Goal: Information Seeking & Learning: Learn about a topic

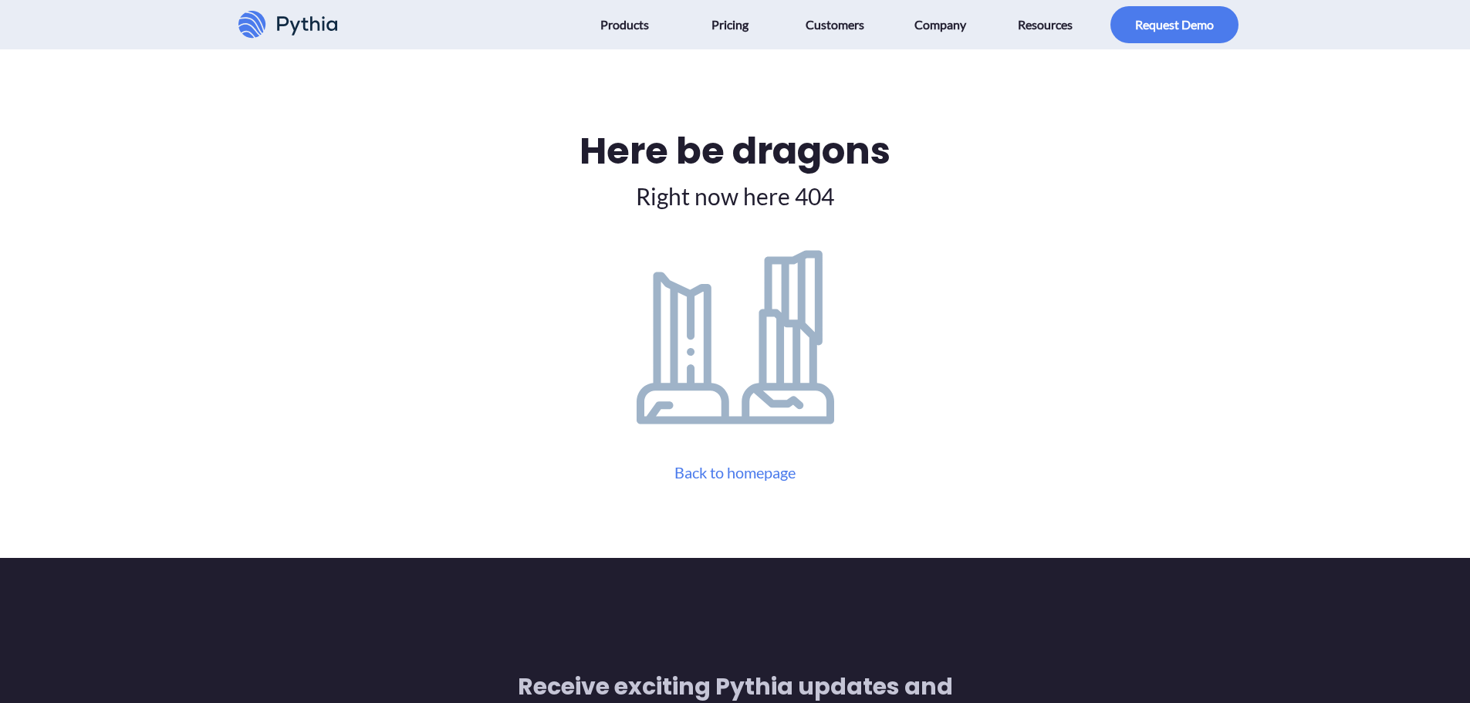
click at [921, 194] on div "Here be dragons Right now here 404 Back to homepage" at bounding box center [735, 303] width 1006 height 360
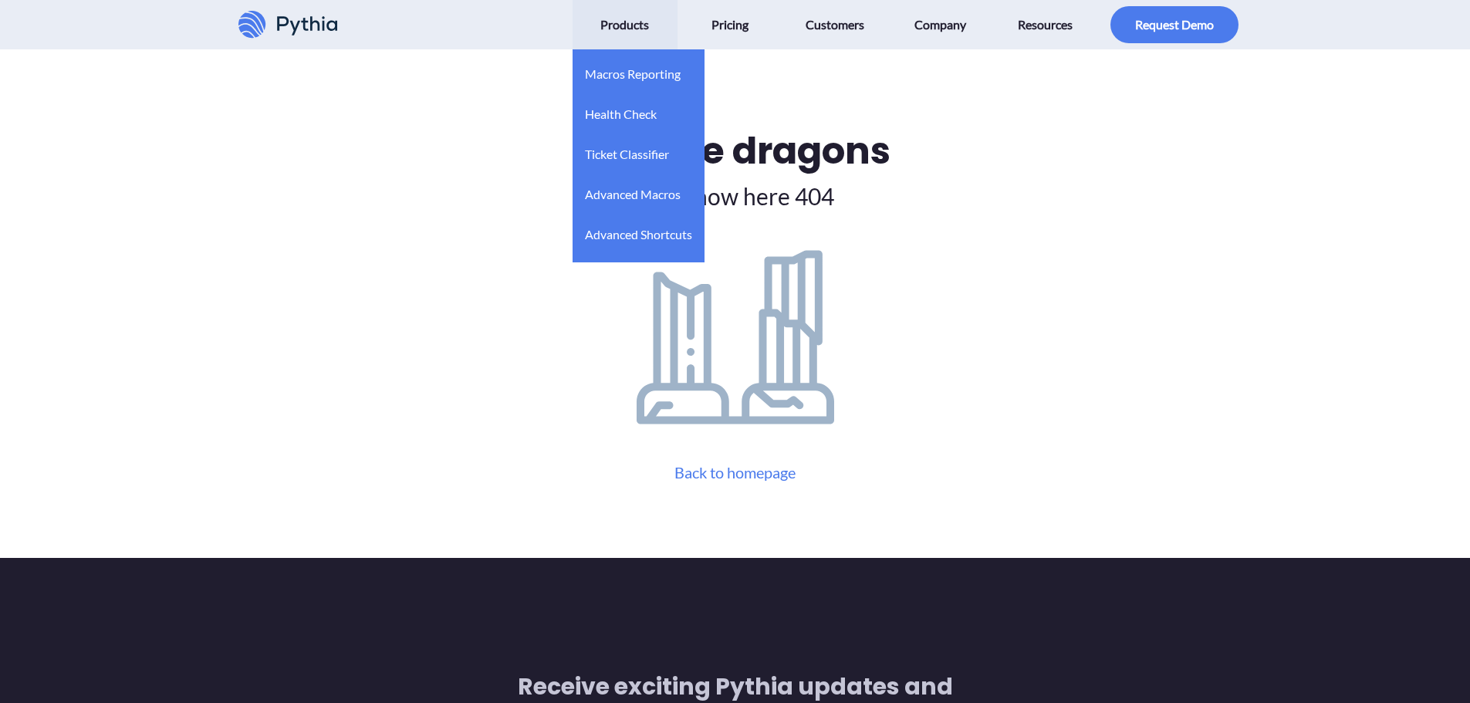
click at [625, 19] on span "Products" at bounding box center [624, 24] width 49 height 25
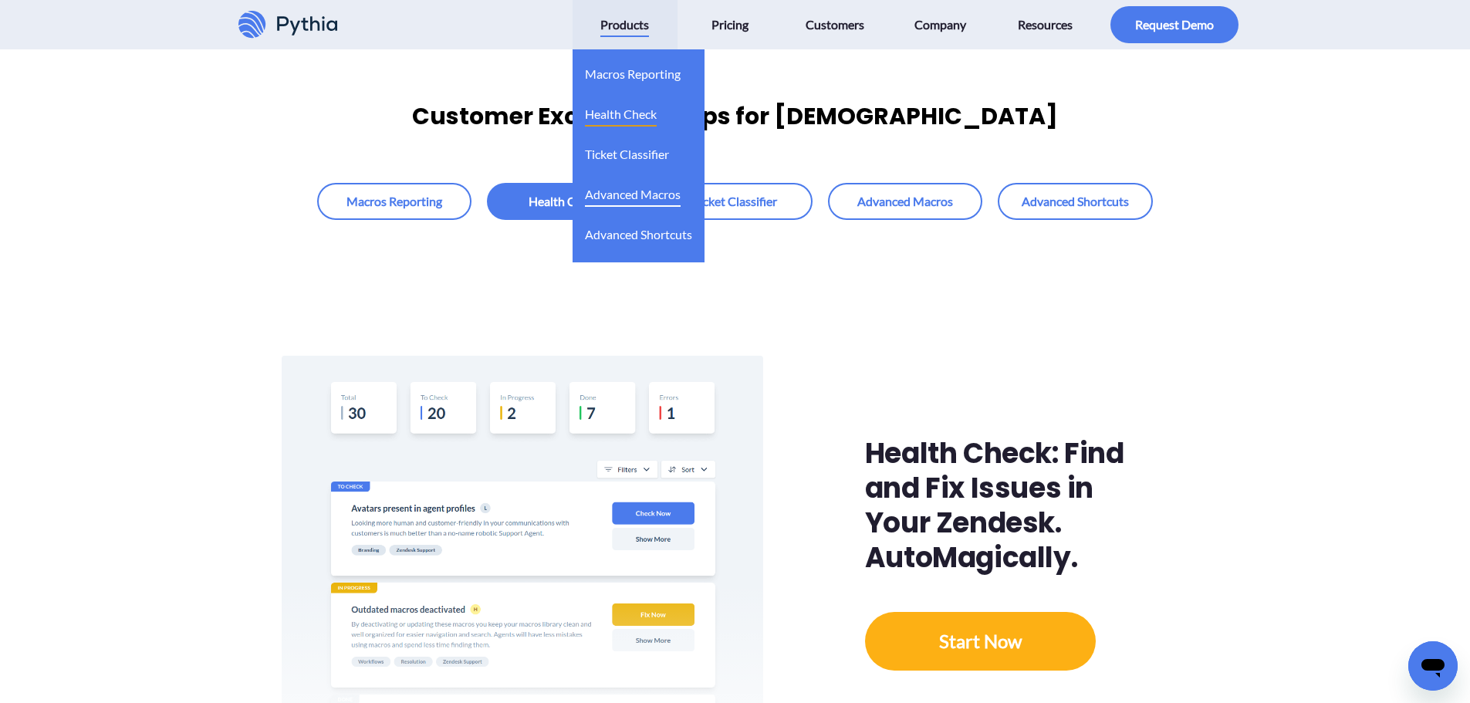
click at [623, 197] on span "Advanced Macros" at bounding box center [633, 194] width 96 height 25
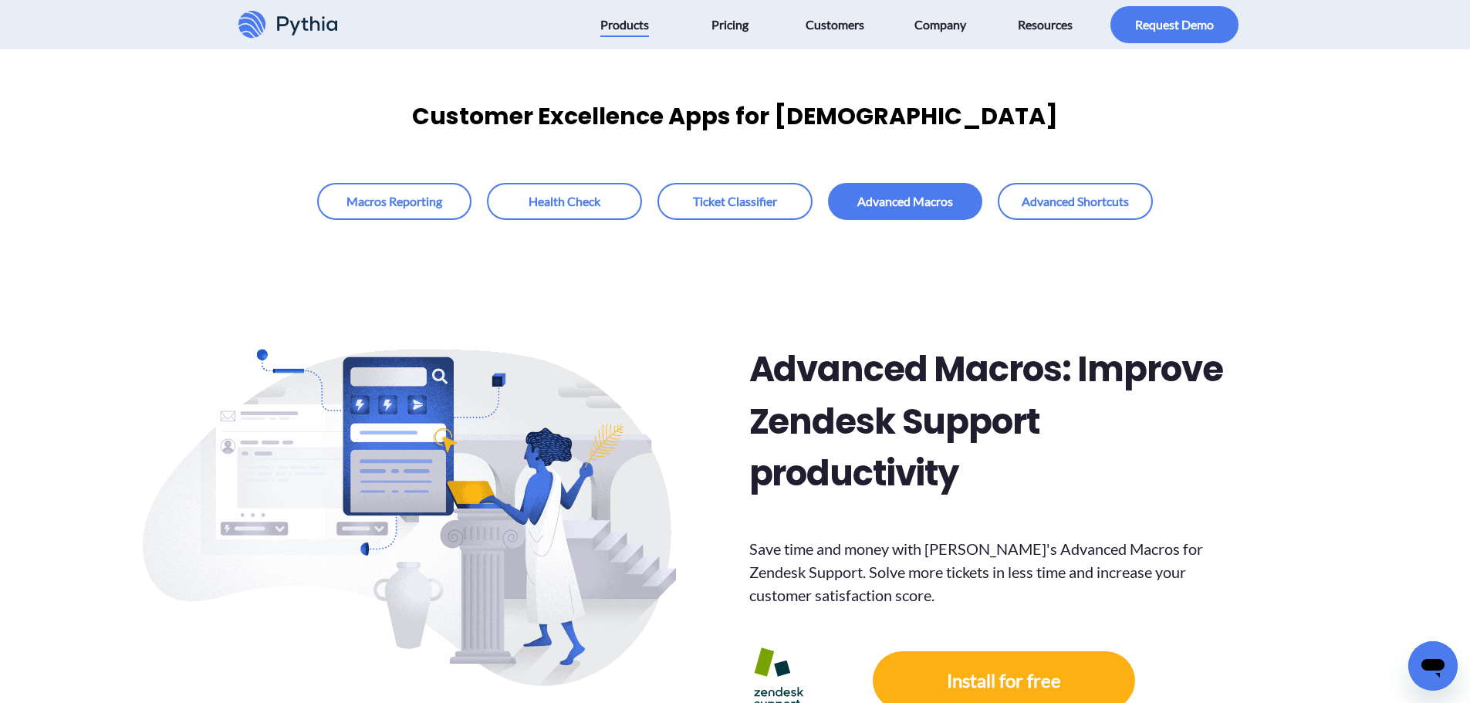
click at [1188, 286] on div "Advanced Macros: Improve Zendesk Support productivity Save time and money with …" at bounding box center [990, 530] width 495 height 621
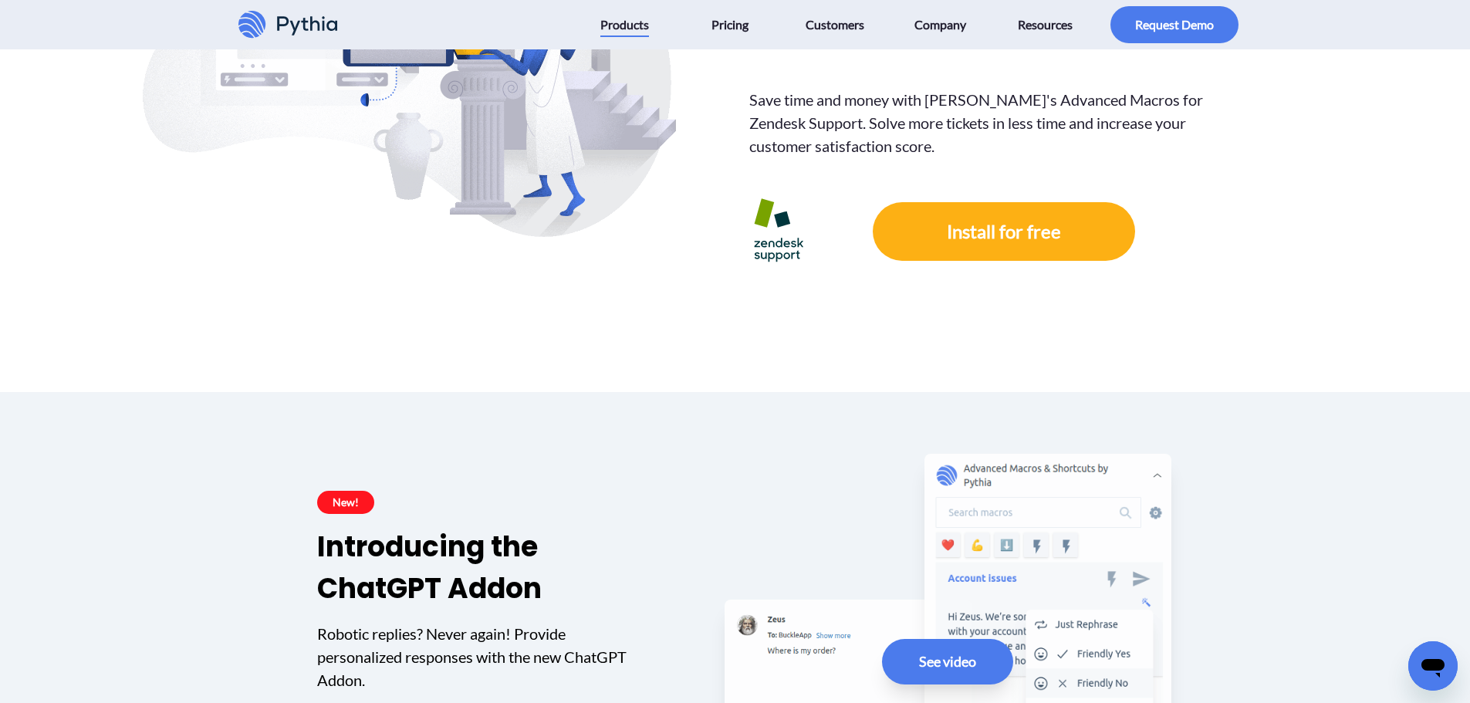
scroll to position [772, 0]
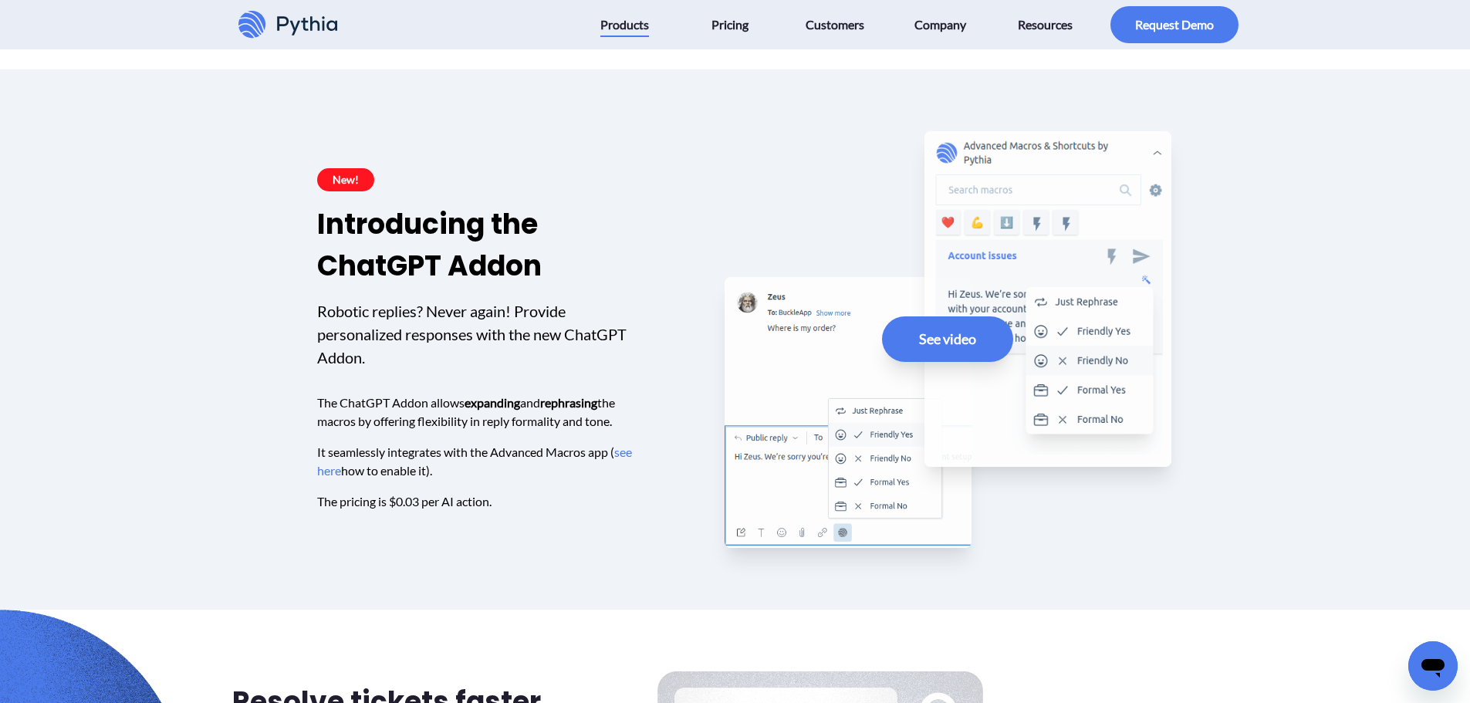
click at [576, 235] on h3 "Introducing the ChatGPT Addon" at bounding box center [479, 245] width 325 height 83
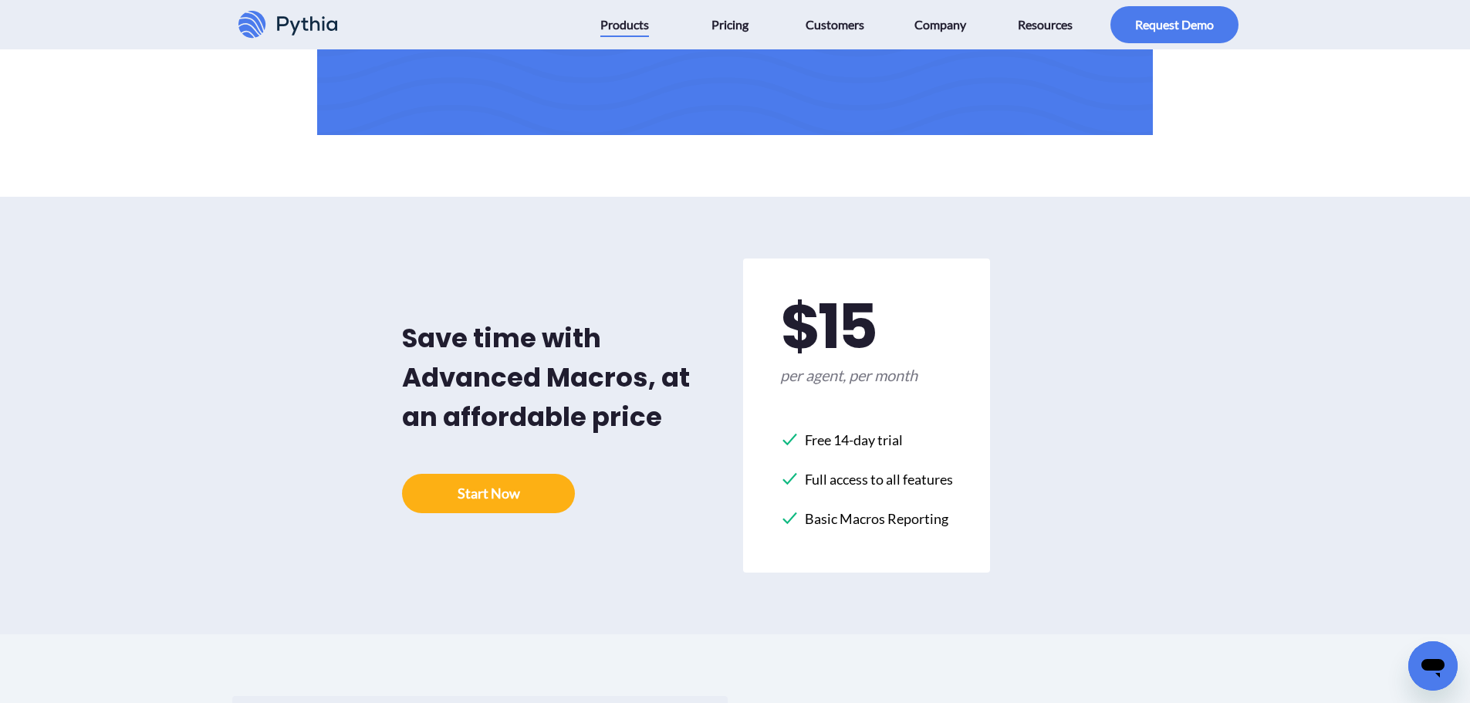
scroll to position [3472, 0]
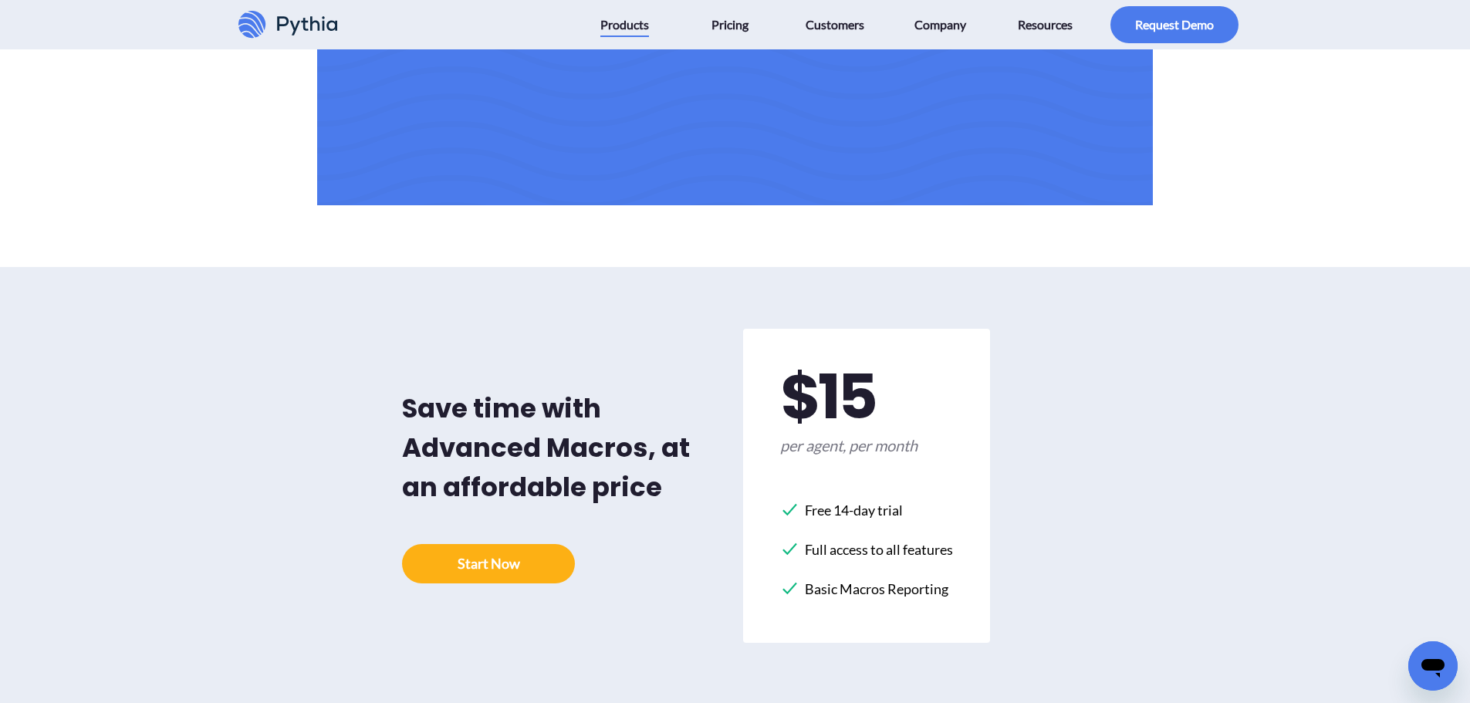
click at [1207, 340] on div "Save time with Advanced Macros, at an affordable price $ 15 per agent, per mont…" at bounding box center [735, 486] width 1031 height 314
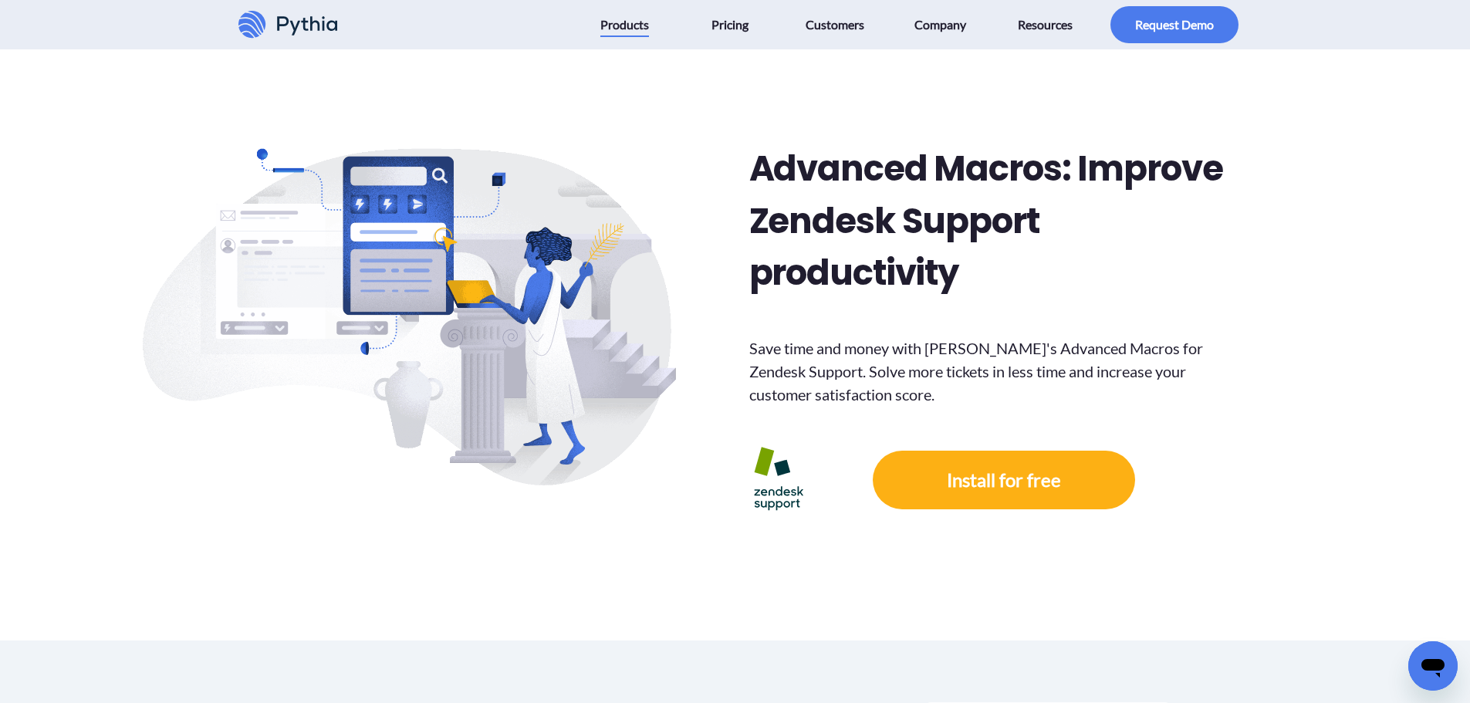
scroll to position [0, 0]
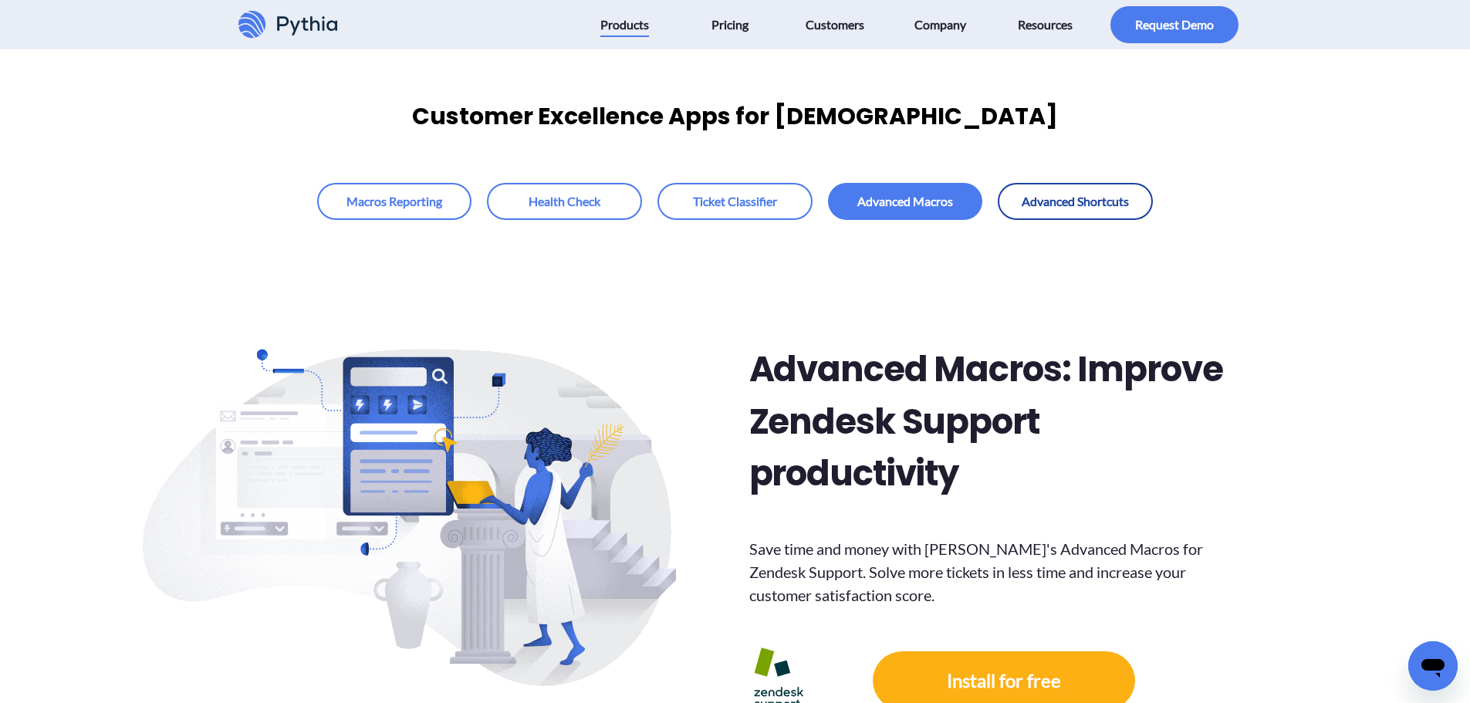
click at [1099, 203] on link at bounding box center [1075, 201] width 155 height 37
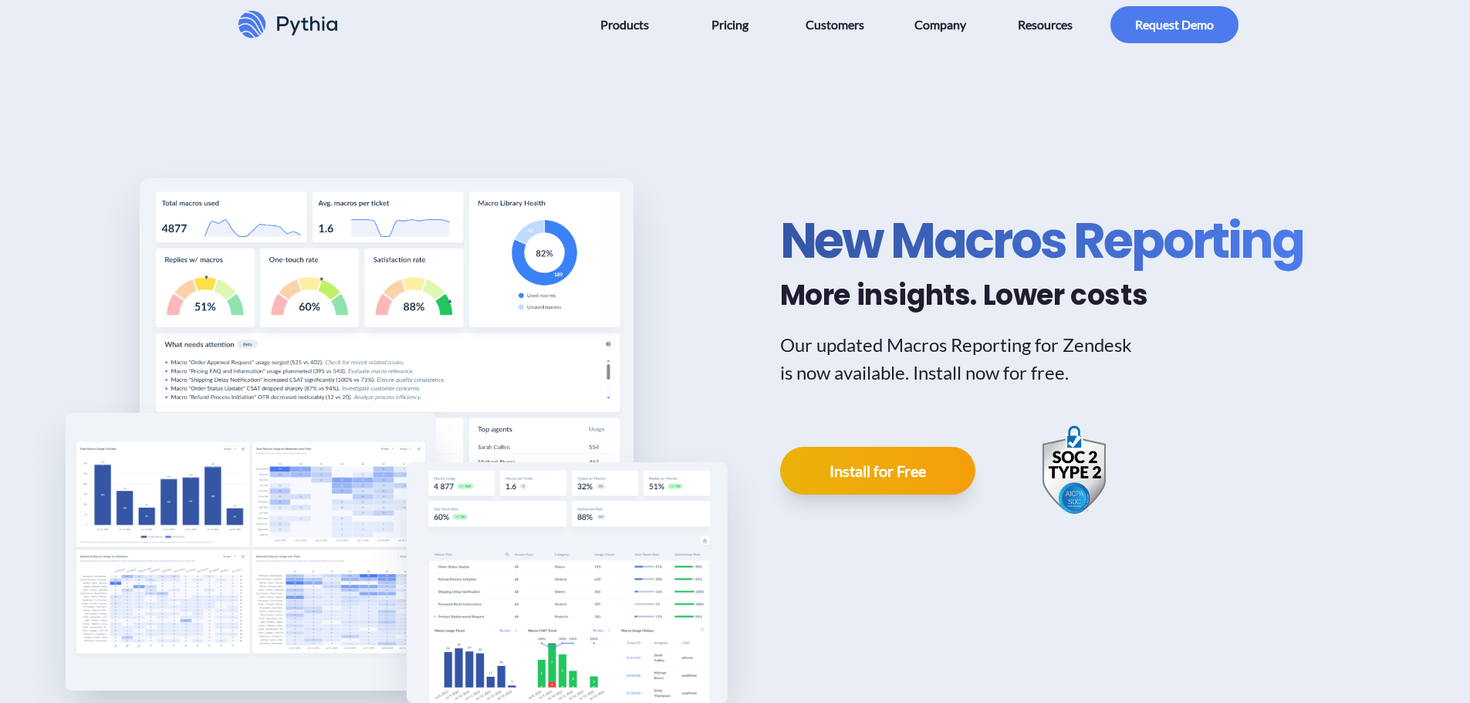
click at [1223, 182] on div "New Macros Reporting More insights. Lower costs Our updated Macros Reporting fo…" at bounding box center [1055, 363] width 551 height 555
drag, startPoint x: 686, startPoint y: 181, endPoint x: 602, endPoint y: 78, distance: 133.3
click at [682, 180] on div at bounding box center [434, 363] width 588 height 555
click at [391, 113] on div at bounding box center [434, 363] width 588 height 555
click at [302, 25] on icon at bounding box center [287, 24] width 99 height 27
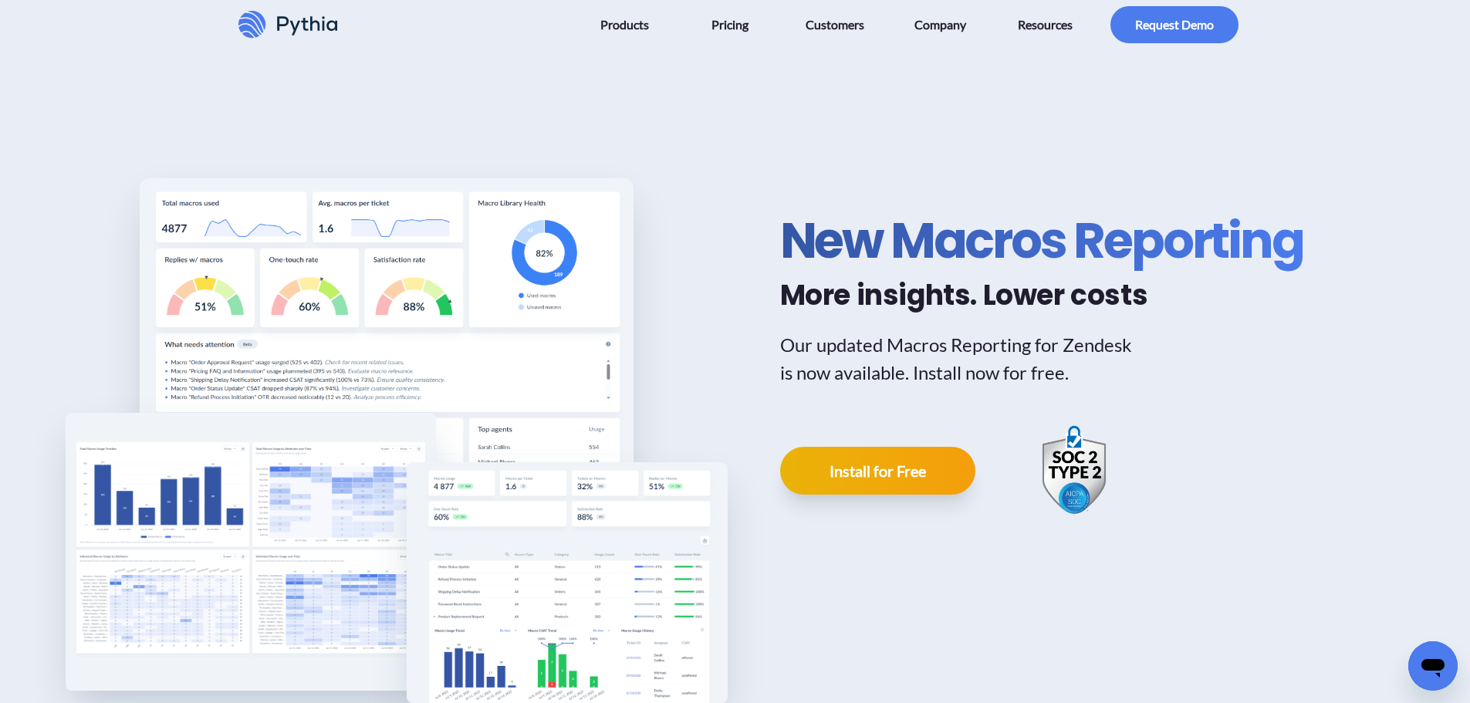
click at [1351, 140] on div "New Macros Reporting More insights. Lower costs Our updated Macros Reporting fo…" at bounding box center [735, 419] width 1470 height 740
click at [910, 143] on div "New Macros Reporting More insights. Lower costs Our updated Macros Reporting fo…" at bounding box center [1055, 363] width 551 height 555
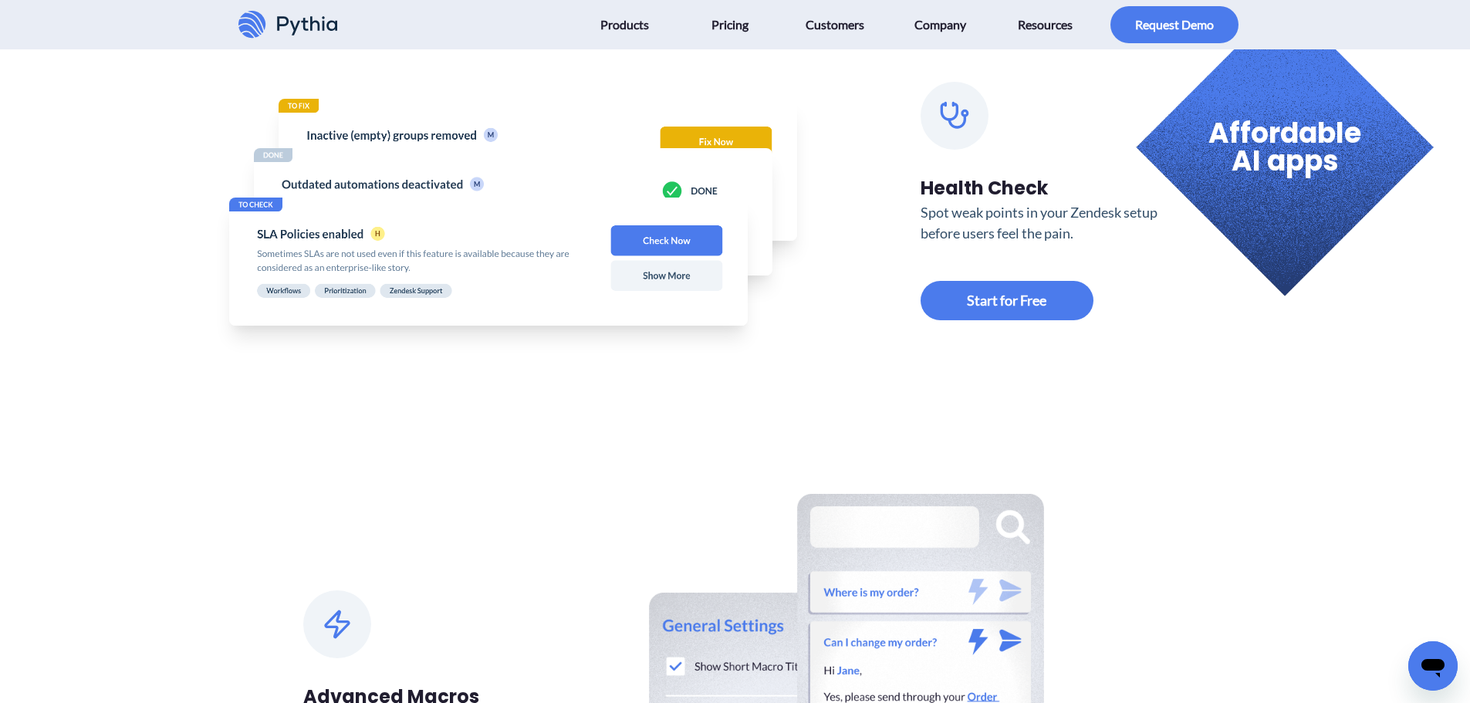
click at [1111, 347] on div "Health Check Spot weak points in your Zendesk setup before users feel the pain." at bounding box center [735, 203] width 864 height 309
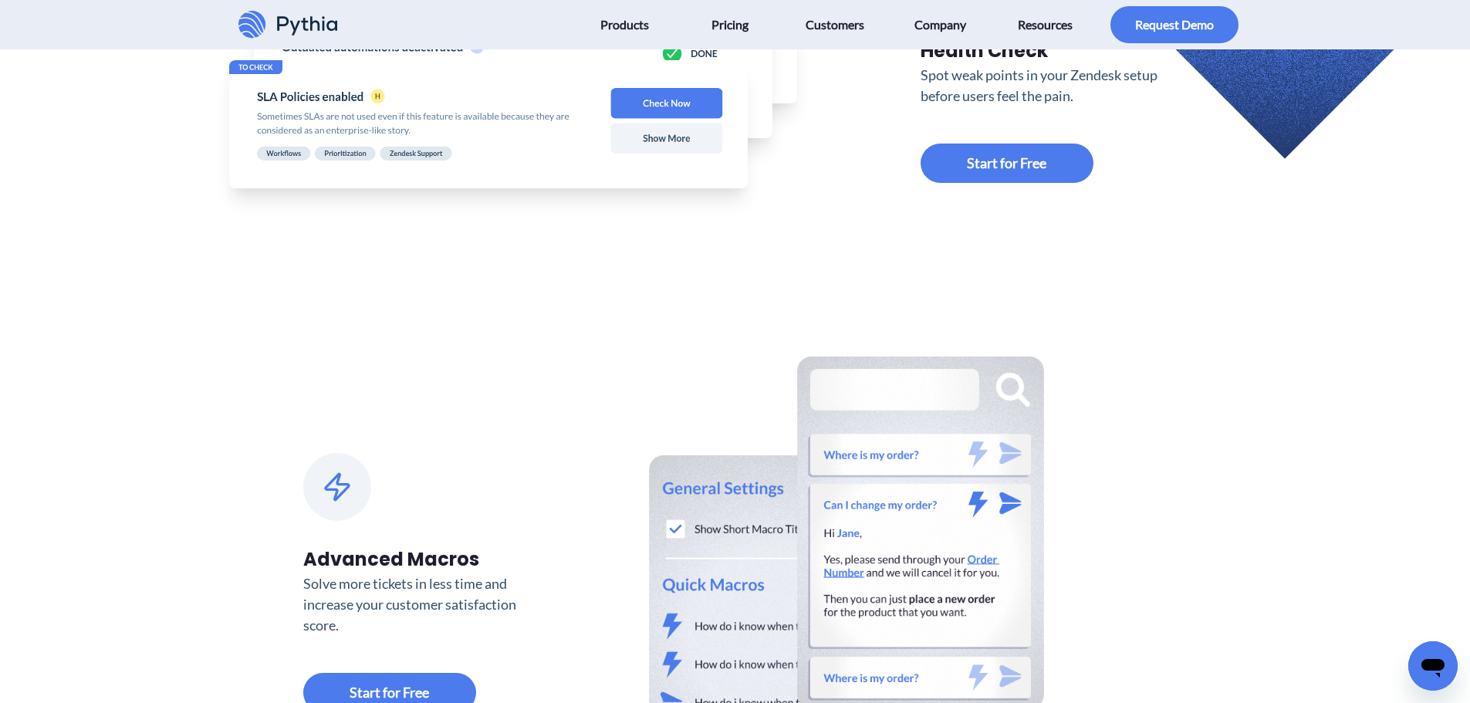
scroll to position [1312, 0]
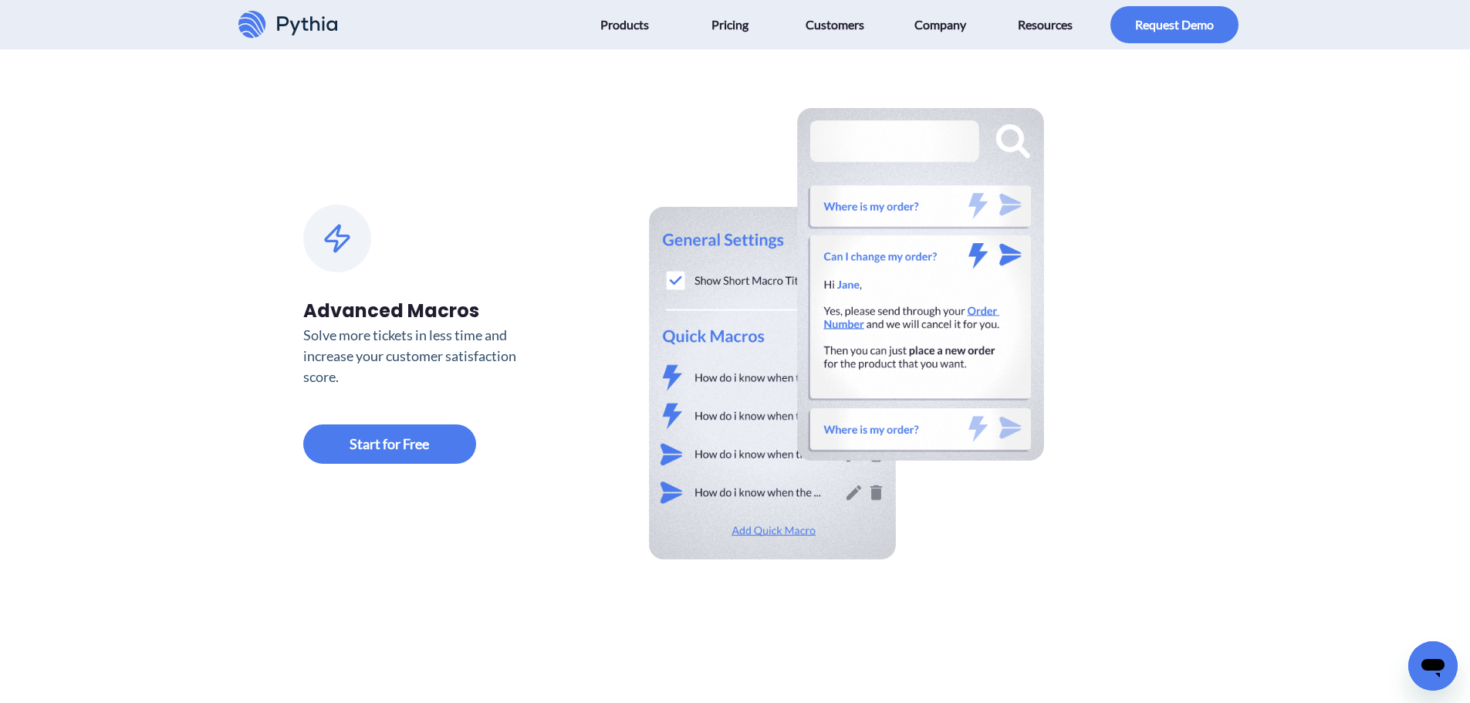
click at [210, 515] on div "More Zendesk Products Use the full Pythia suite of products to supercharge your…" at bounding box center [735, 268] width 1470 height 1581
click at [1255, 316] on div "More Zendesk Products Use the full Pythia suite of products to supercharge your…" at bounding box center [735, 268] width 1470 height 1581
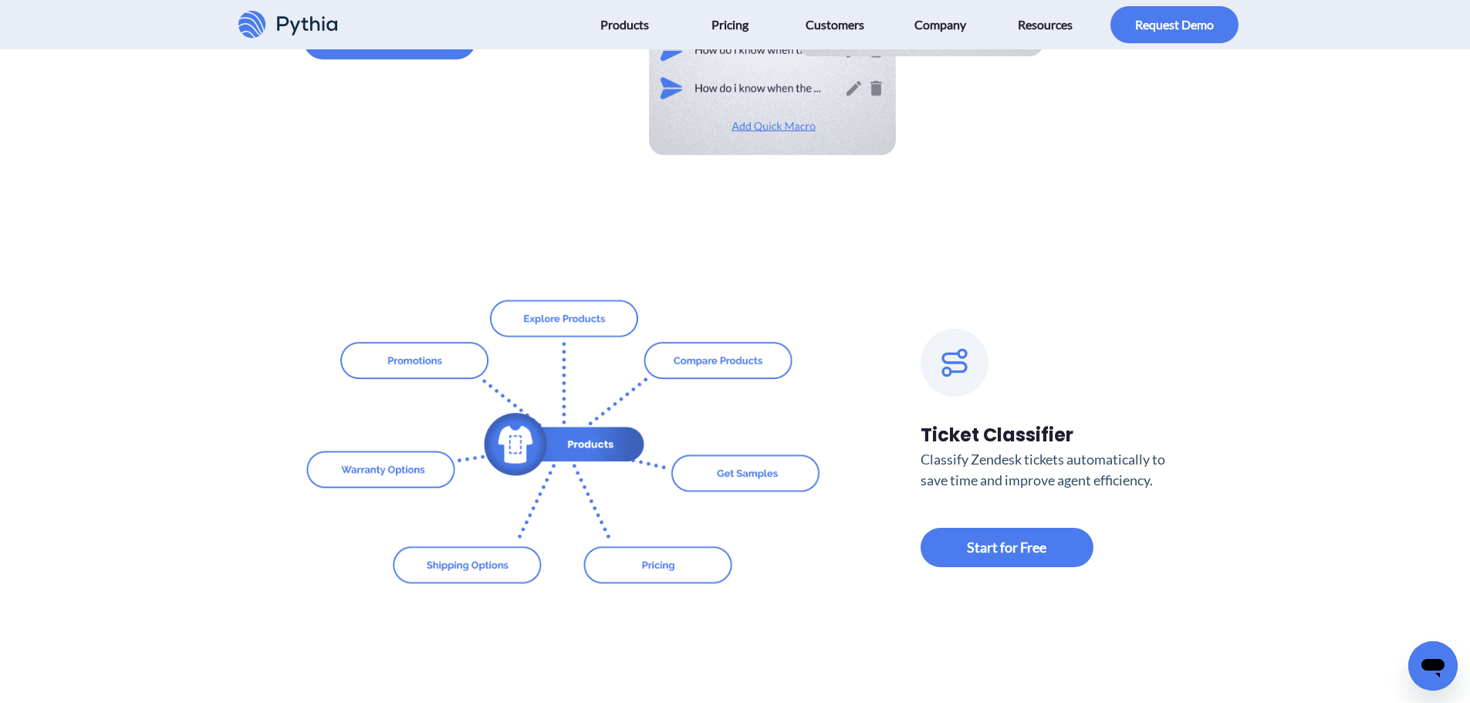
scroll to position [1775, 0]
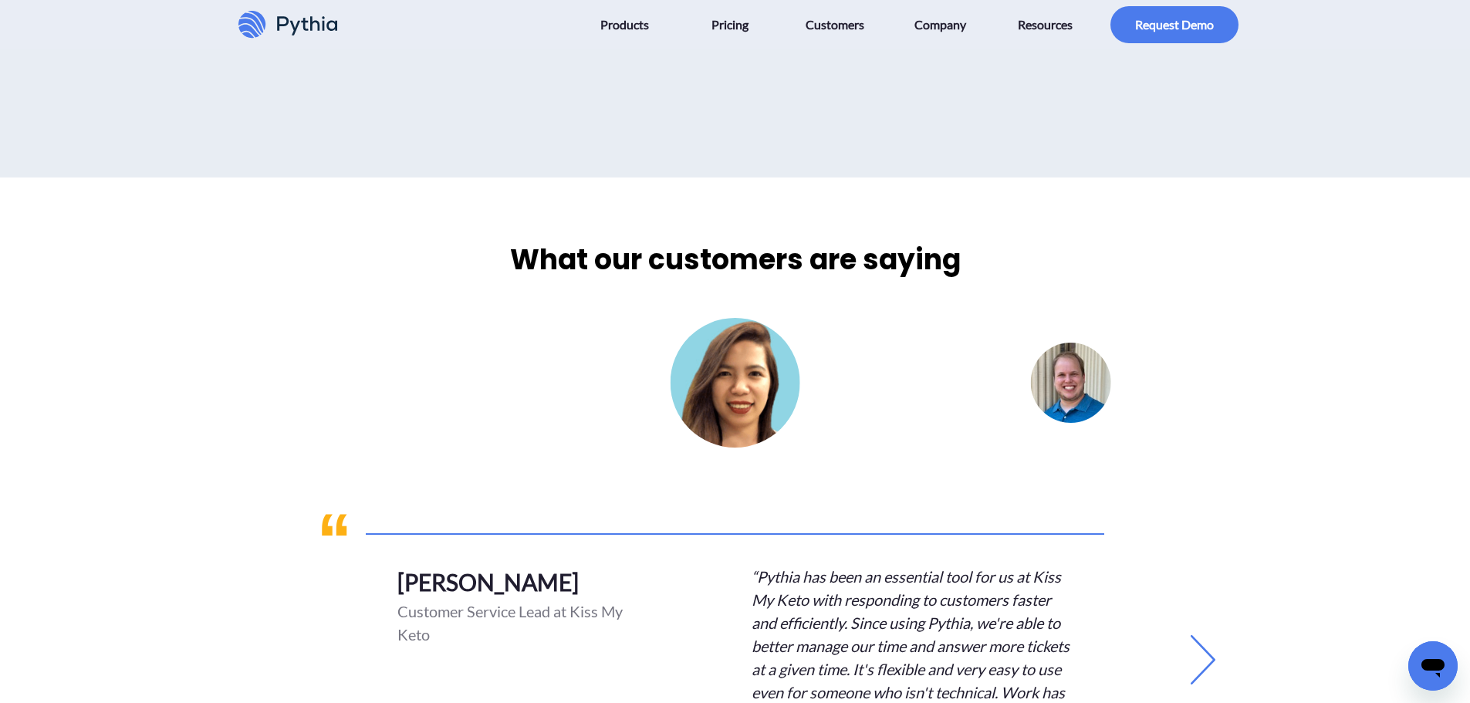
scroll to position [3087, 0]
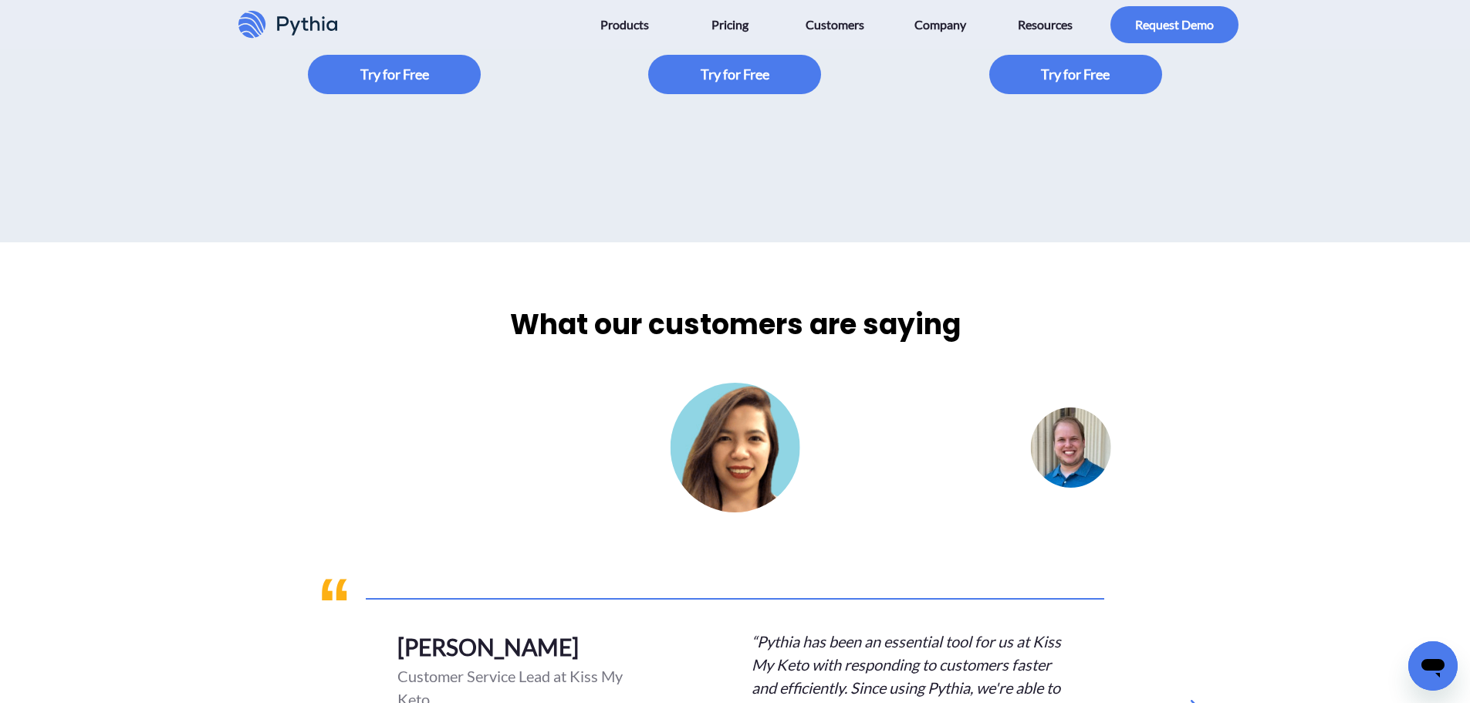
drag, startPoint x: 322, startPoint y: 578, endPoint x: 205, endPoint y: 471, distance: 158.4
click at [205, 471] on div "What our customers are saying Lyn Villanueva Customer Service Lead at Kiss My K…" at bounding box center [735, 602] width 1470 height 720
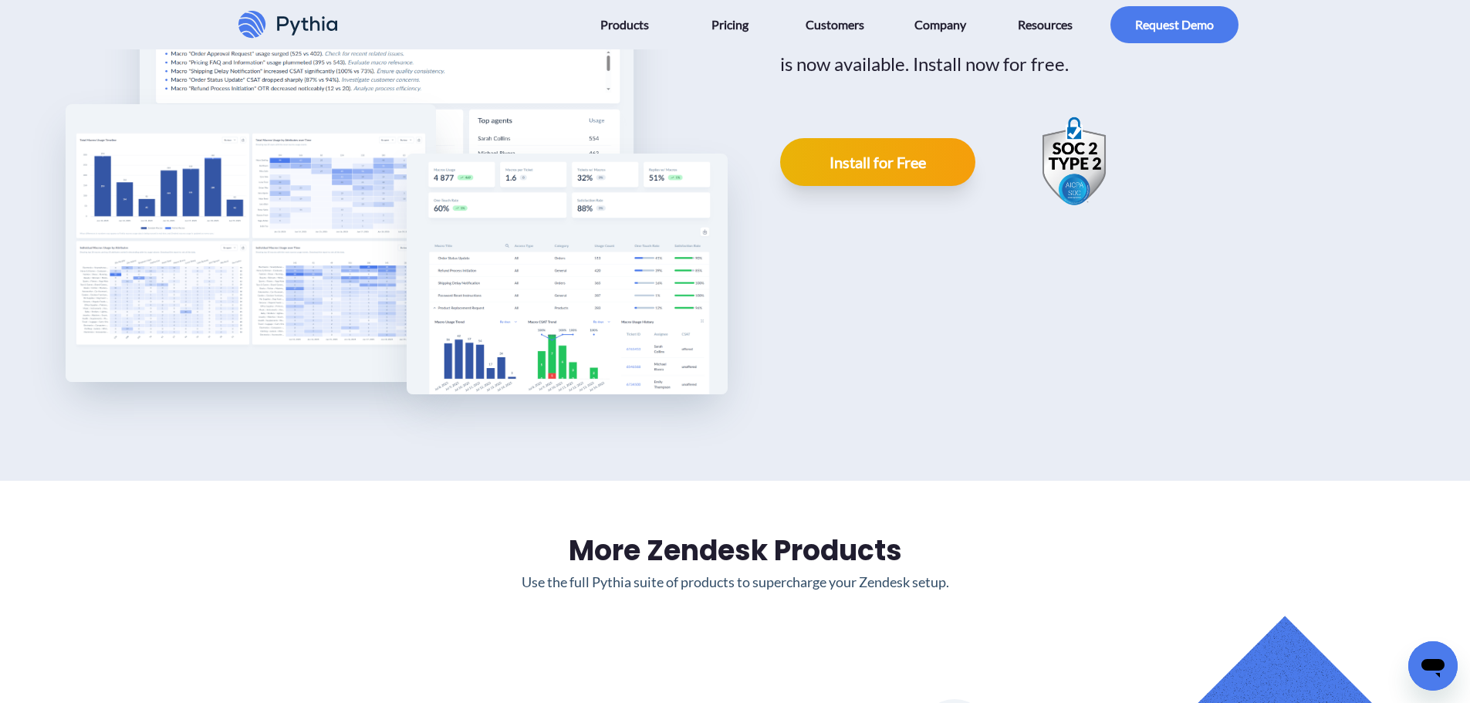
scroll to position [0, 0]
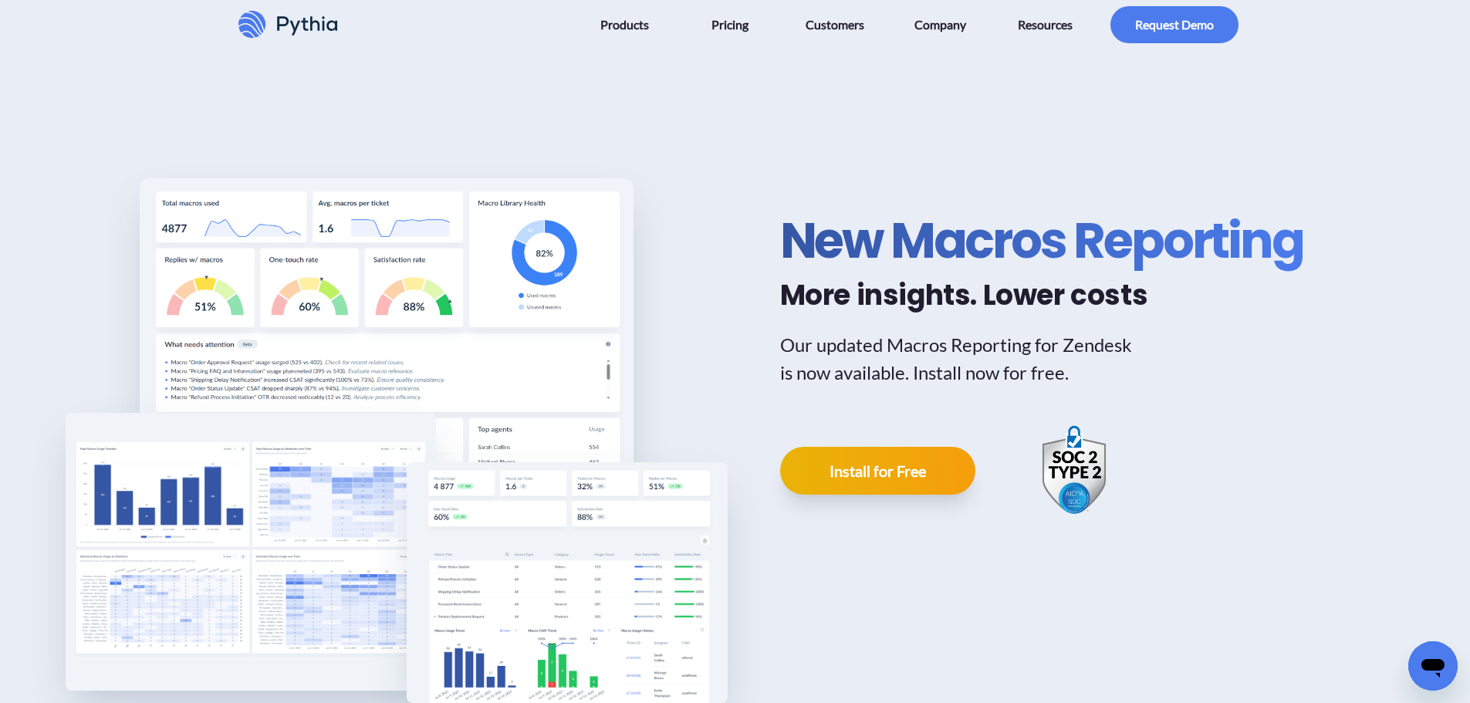
click at [56, 138] on div "New Macros Reporting More insights. Lower costs Our updated Macros Reporting fo…" at bounding box center [735, 419] width 1470 height 740
click at [251, 100] on div at bounding box center [434, 363] width 588 height 555
click at [311, 100] on div at bounding box center [434, 363] width 588 height 555
click at [82, 295] on div "New Macros Reporting More insights. Lower costs Our updated Macros Reporting fo…" at bounding box center [735, 419] width 1470 height 740
click at [73, 148] on div "New Macros Reporting More insights. Lower costs Our updated Macros Reporting fo…" at bounding box center [735, 419] width 1470 height 740
